Goal: Information Seeking & Learning: Understand process/instructions

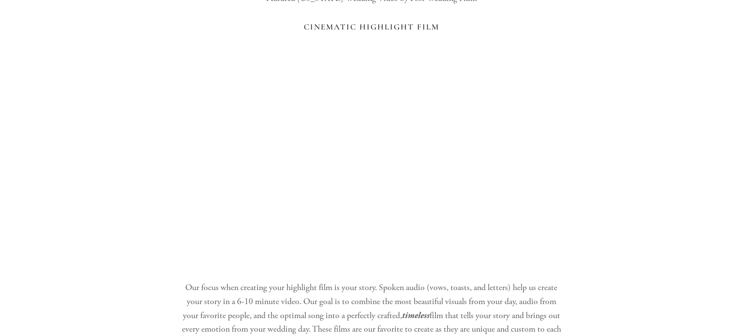
scroll to position [841, 0]
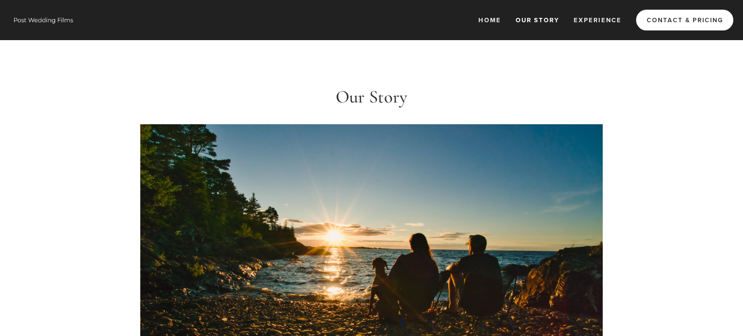
click at [690, 17] on link "Contact & Pricing" at bounding box center [684, 20] width 97 height 21
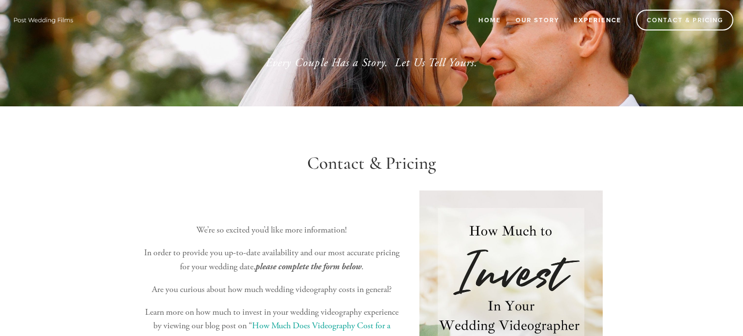
click at [591, 16] on link "Experience" at bounding box center [597, 20] width 60 height 16
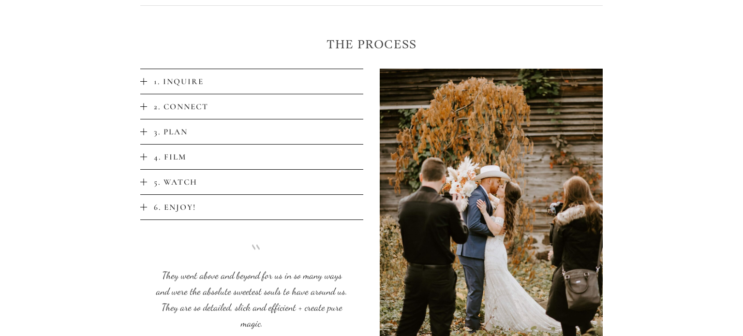
scroll to position [1923, 0]
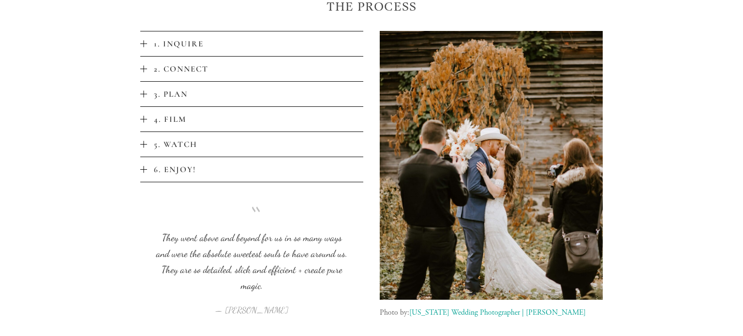
click at [209, 46] on span "1. Inquire" at bounding box center [255, 44] width 216 height 10
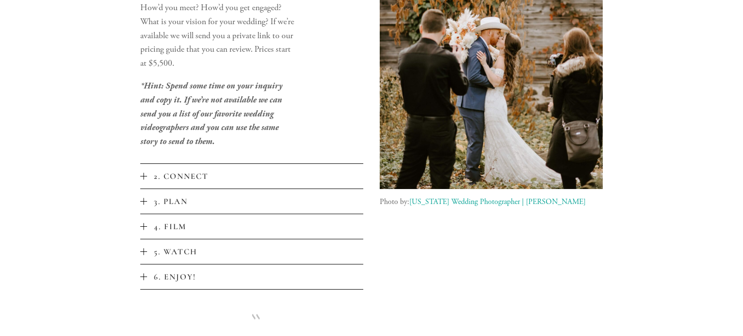
scroll to position [2052, 0]
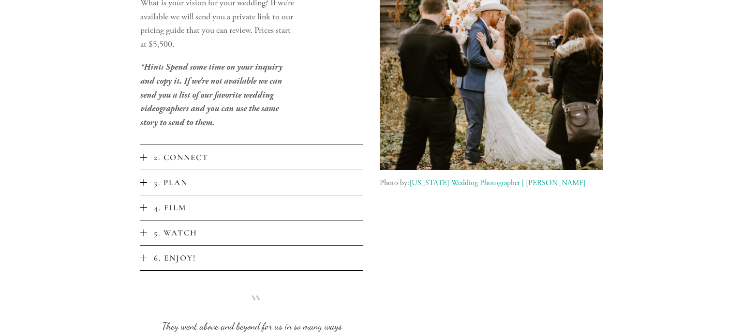
click at [202, 155] on span "2. Connect" at bounding box center [255, 157] width 216 height 10
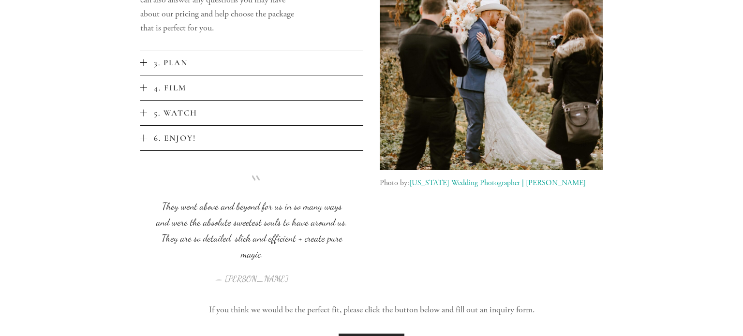
scroll to position [1899, 0]
